Goal: Answer question/provide support

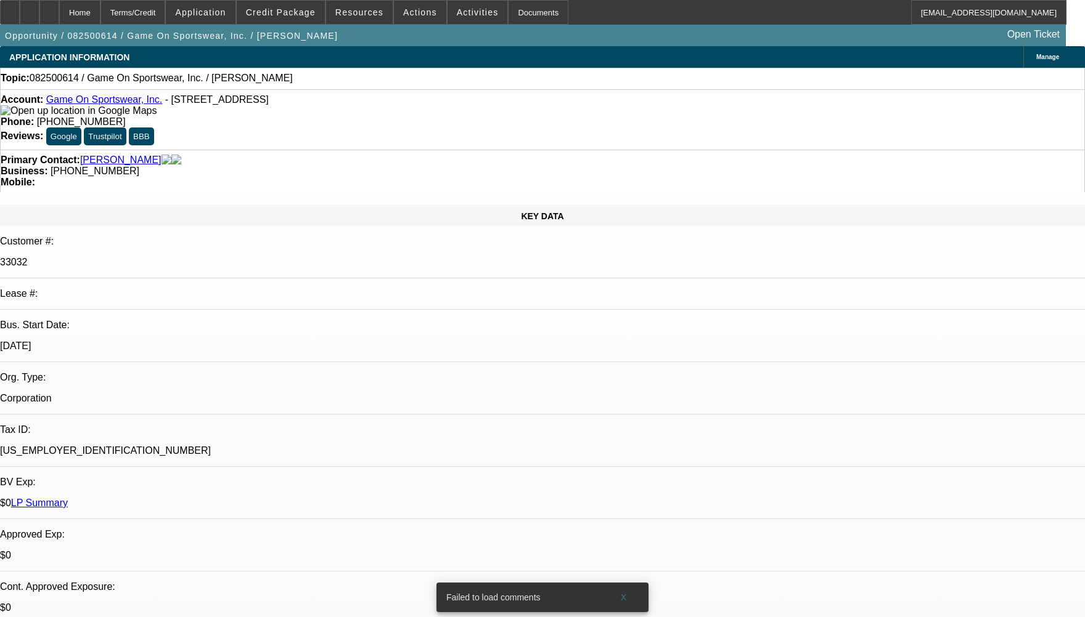
select select "0"
select select "2"
select select "0.1"
select select "4"
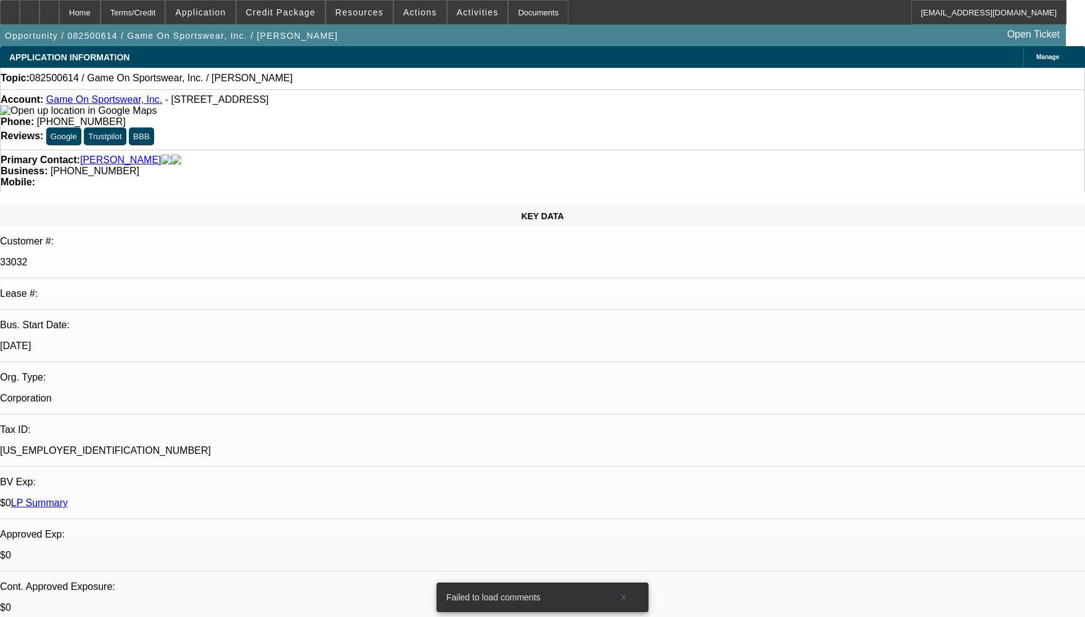
radio input "true"
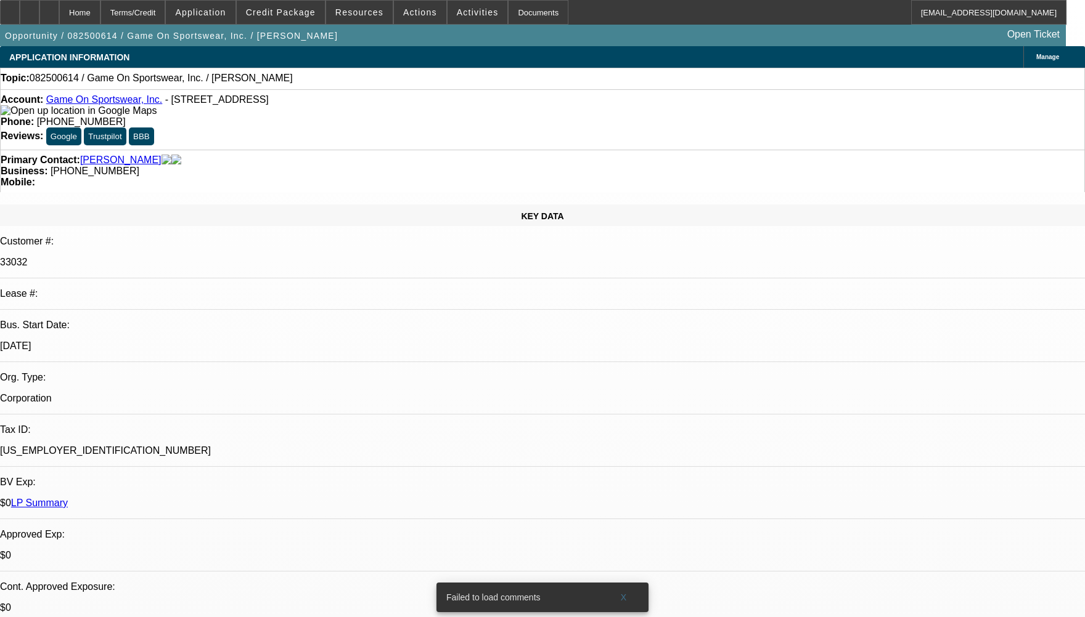
type textarea "CUSTOMER HAS 1 ACTIVE SERVICE DEAL HE HAS BEEN PAYING ONTIME TO BEACON, WITHOUT…"
radio input "false"
radio input "true"
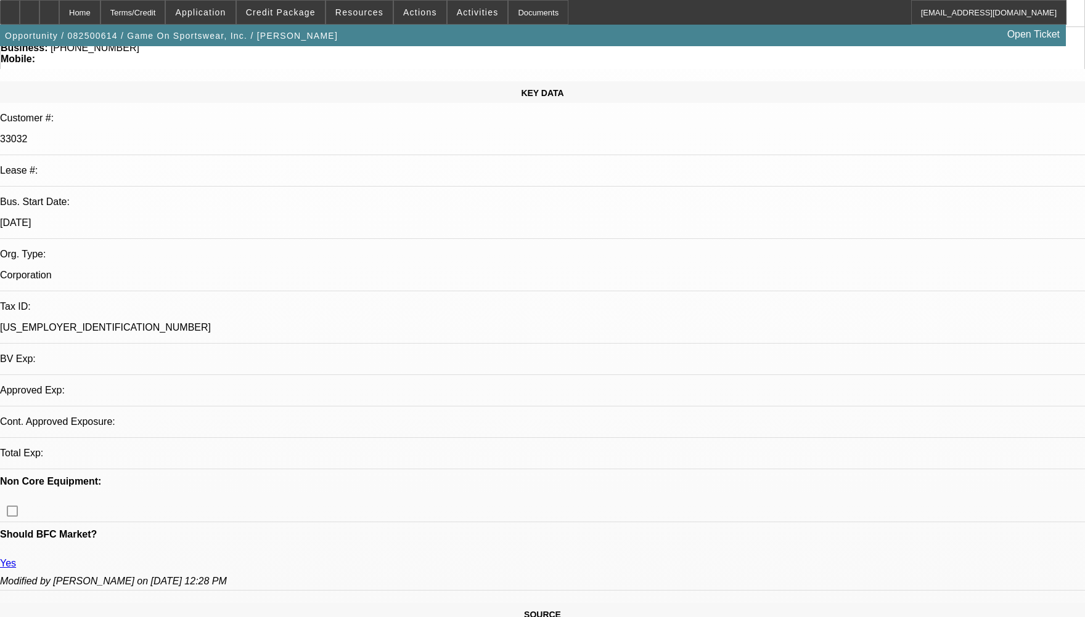
select select "0"
select select "2"
select select "0.1"
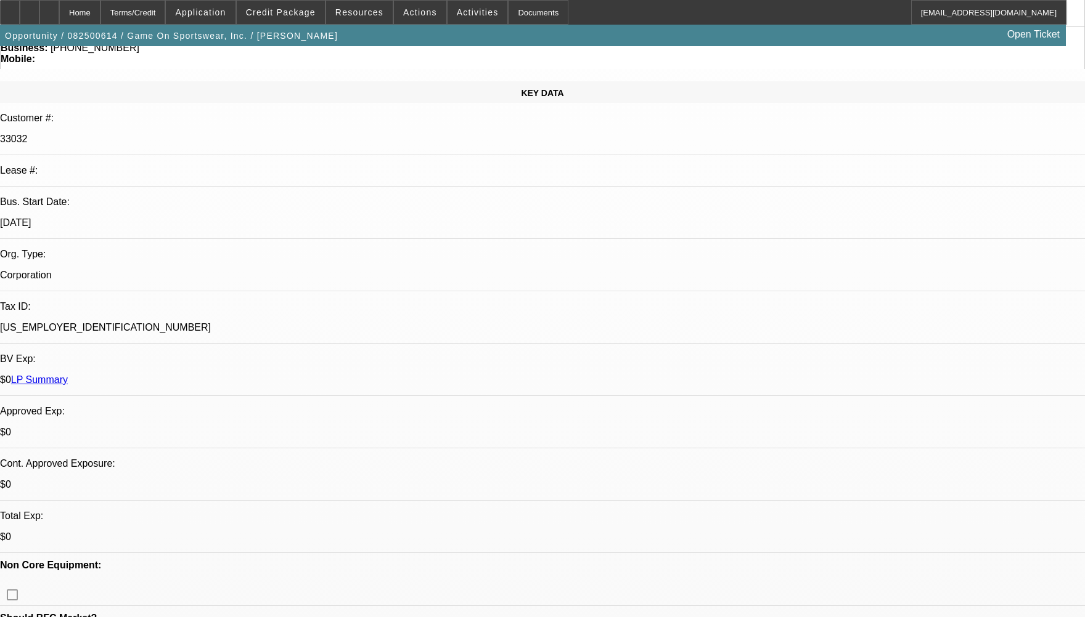
scroll to position [185, 0]
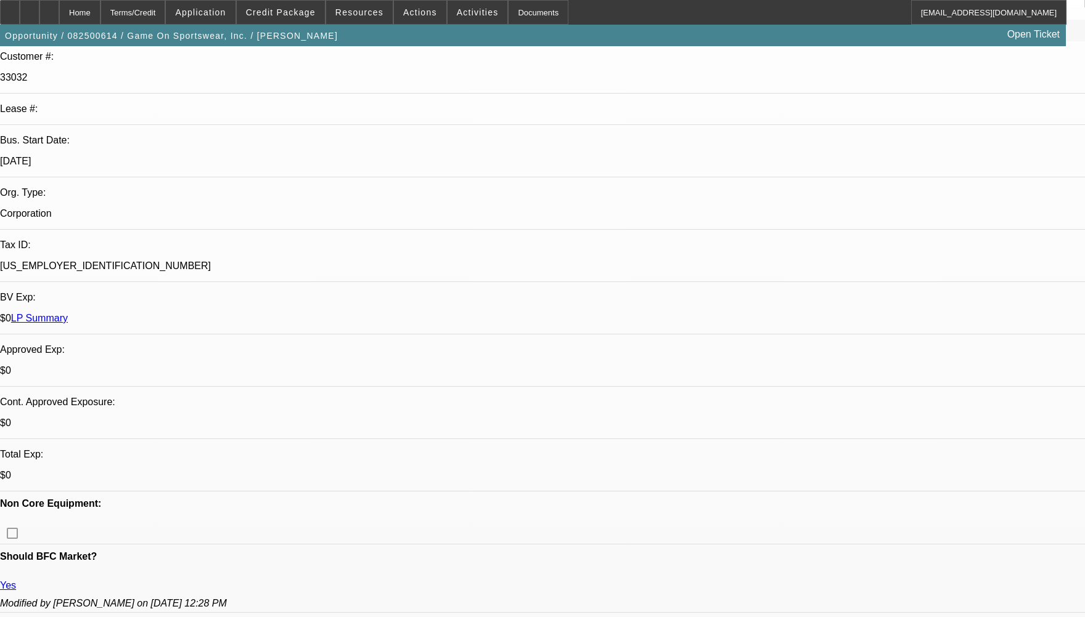
select select "1"
select select "2"
select select "4"
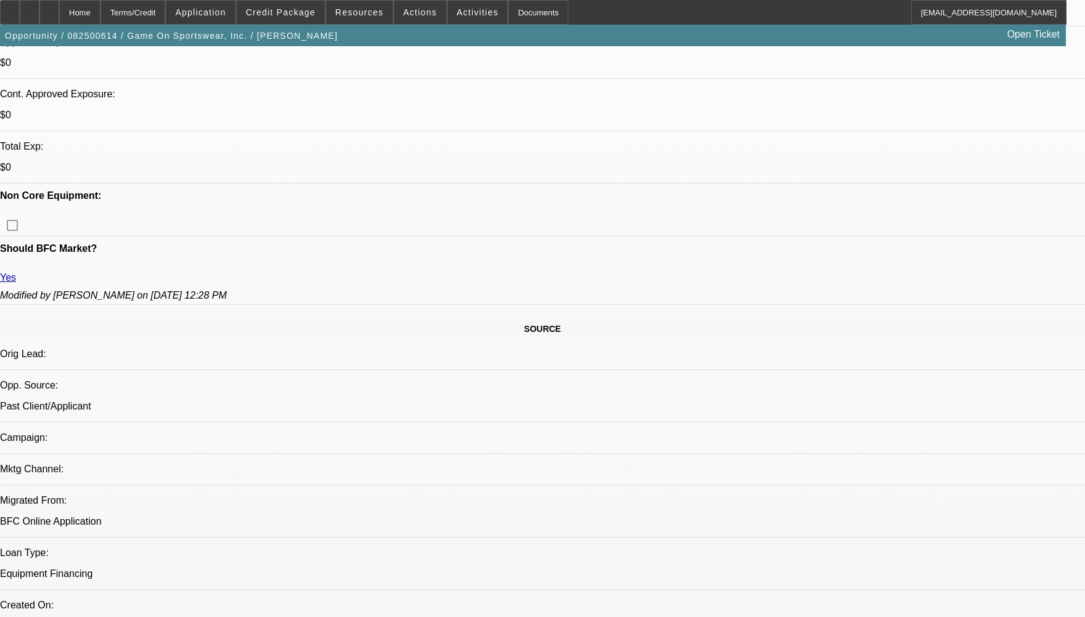
scroll to position [739, 0]
